Goal: Task Accomplishment & Management: Manage account settings

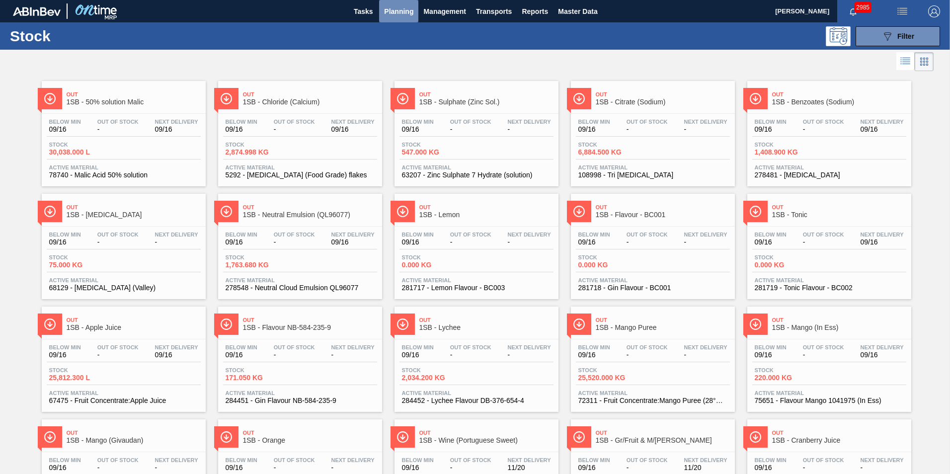
click at [403, 11] on span "Planning" at bounding box center [398, 11] width 29 height 12
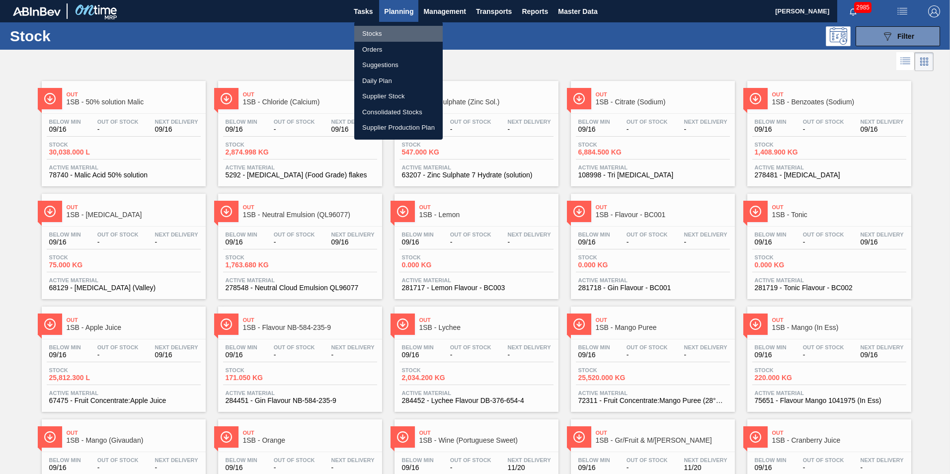
click at [369, 30] on li "Stocks" at bounding box center [398, 34] width 88 height 16
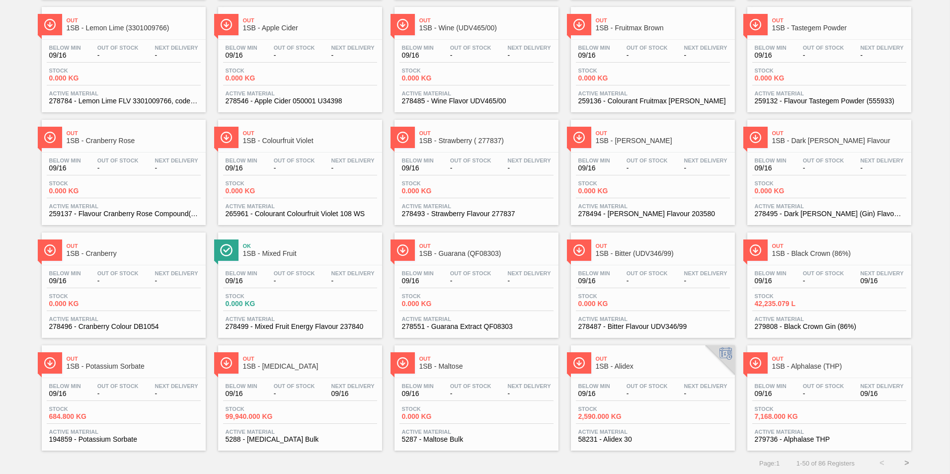
scroll to position [752, 0]
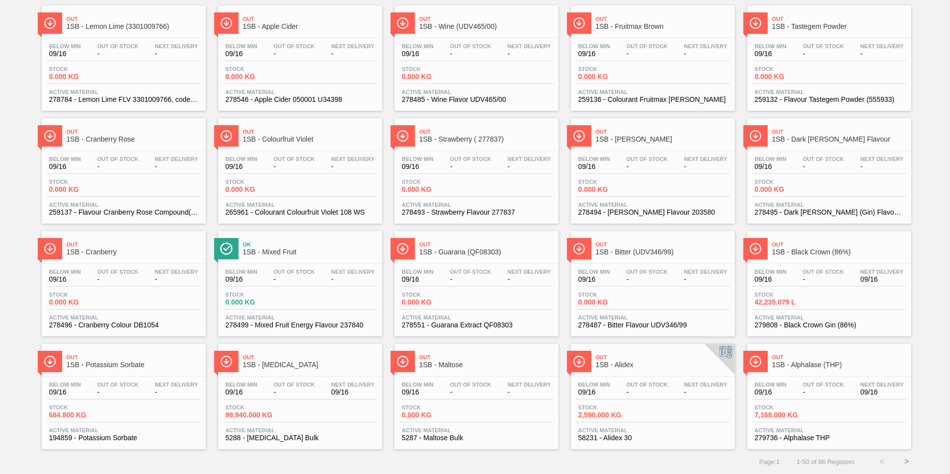
click at [907, 461] on button ">" at bounding box center [906, 461] width 25 height 25
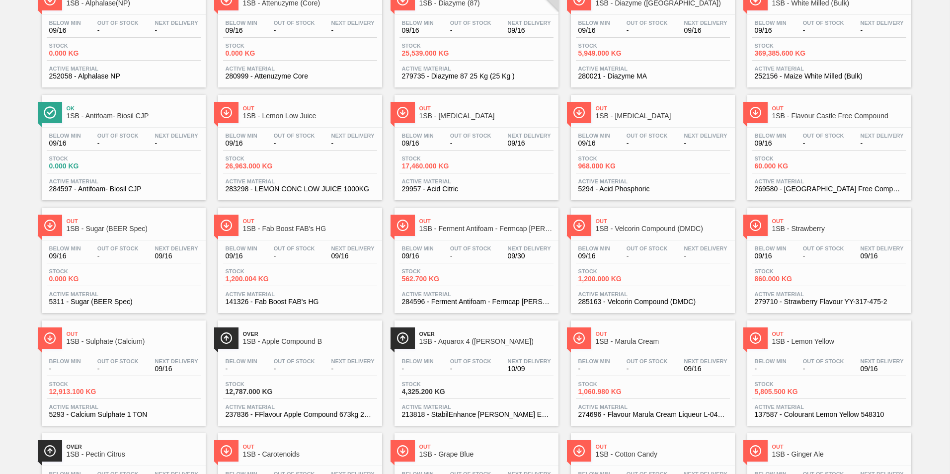
scroll to position [99, 0]
click at [266, 131] on div "Below Min 09/16 Out Of Stock - Next Delivery - Stock 26,963.000 KG Active Mater…" at bounding box center [300, 161] width 164 height 68
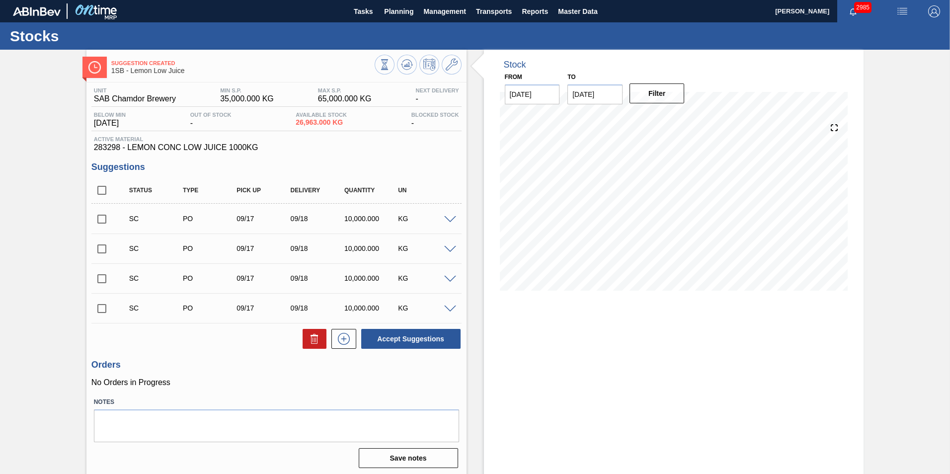
click at [101, 219] on input "checkbox" at bounding box center [101, 219] width 21 height 21
click at [421, 335] on button "Accept Suggestions" at bounding box center [410, 339] width 99 height 20
checkbox input "false"
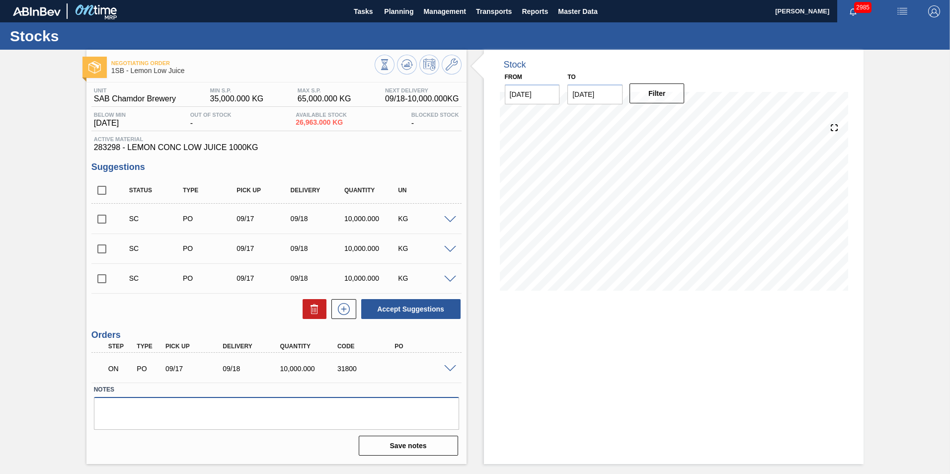
click at [157, 404] on textarea at bounding box center [276, 413] width 365 height 33
type textarea "Please deliver on [DATE]"
click at [427, 449] on button "Save notes" at bounding box center [408, 446] width 99 height 20
click at [101, 217] on input "checkbox" at bounding box center [101, 219] width 21 height 21
click at [405, 304] on button "Accept Suggestions" at bounding box center [410, 309] width 99 height 20
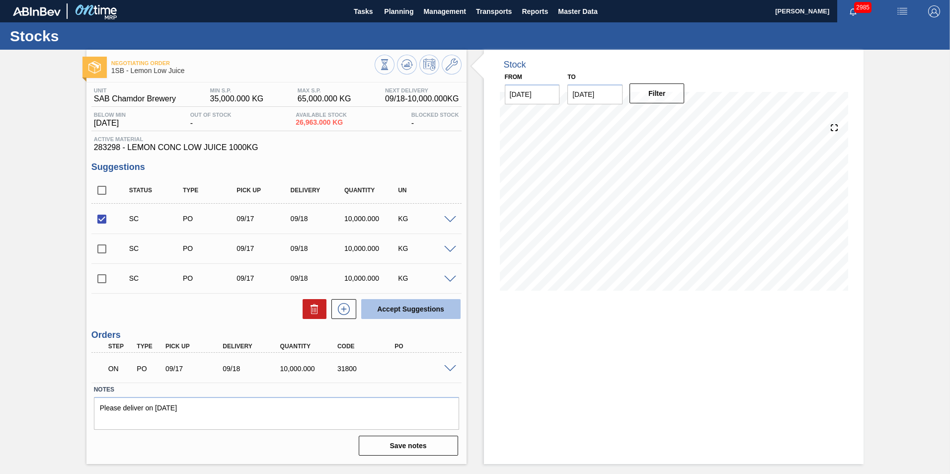
checkbox input "false"
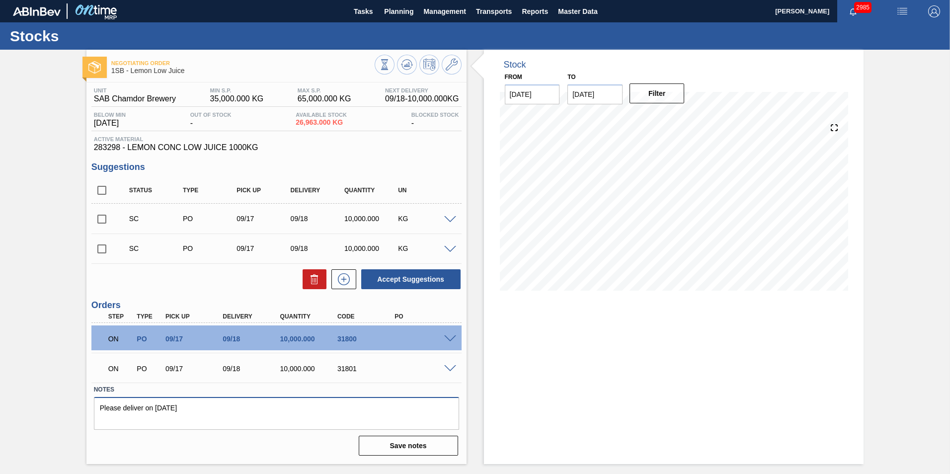
click at [239, 406] on textarea "Please deliver on [DATE]" at bounding box center [276, 413] width 365 height 33
click at [161, 408] on textarea "Please deliver on [DATE]" at bounding box center [276, 413] width 365 height 33
click at [248, 409] on textarea "Please deliver on [DATE]" at bounding box center [276, 413] width 365 height 33
type textarea "Please deliver on [DATE] Order No:31801"
